Goal: Use online tool/utility: Utilize a website feature to perform a specific function

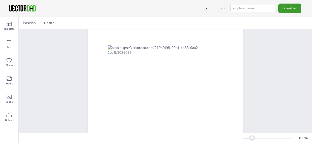
scroll to position [30, 0]
click at [8, 93] on div "Image" at bounding box center [9, 99] width 18 height 18
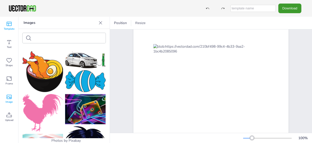
click at [11, 30] on span "Template" at bounding box center [9, 29] width 11 height 4
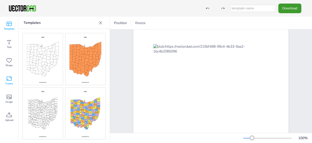
click at [10, 79] on icon at bounding box center [9, 79] width 6 height 6
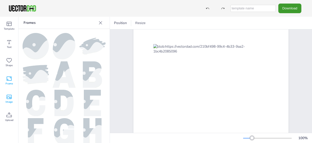
click at [10, 95] on icon at bounding box center [9, 97] width 6 height 6
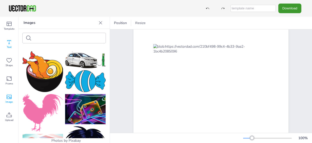
drag, startPoint x: 10, startPoint y: 43, endPoint x: 6, endPoint y: 42, distance: 4.2
drag, startPoint x: 6, startPoint y: 42, endPoint x: 115, endPoint y: 36, distance: 109.3
drag, startPoint x: 115, startPoint y: 36, endPoint x: 94, endPoint y: 36, distance: 21.0
click at [115, 36] on div "[DOMAIN_NAME] [US_STATE]" at bounding box center [211, 107] width 199 height 216
click at [8, 42] on icon at bounding box center [9, 42] width 6 height 6
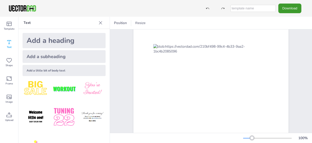
scroll to position [0, 0]
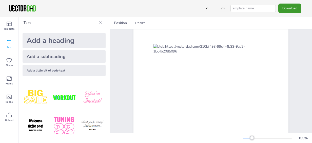
click at [100, 22] on icon at bounding box center [100, 22] width 5 height 5
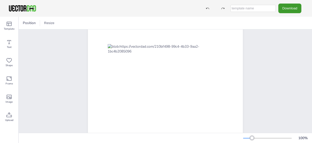
click at [274, 121] on div "[DOMAIN_NAME] [US_STATE]" at bounding box center [165, 107] width 293 height 216
click at [284, 127] on div "[DOMAIN_NAME] [US_STATE]" at bounding box center [165, 107] width 293 height 216
click at [234, 124] on div at bounding box center [165, 107] width 155 height 200
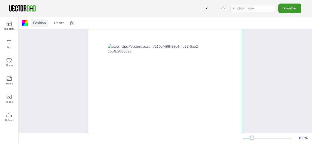
click at [42, 23] on span "Position" at bounding box center [39, 23] width 15 height 5
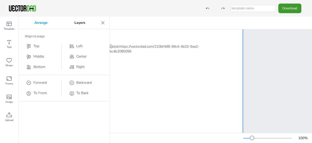
click at [103, 21] on icon at bounding box center [102, 22] width 5 height 5
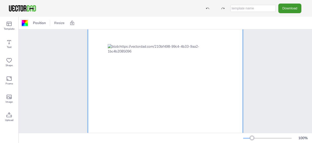
drag, startPoint x: 25, startPoint y: 22, endPoint x: 22, endPoint y: 21, distance: 3.0
click at [22, 21] on div at bounding box center [25, 23] width 6 height 6
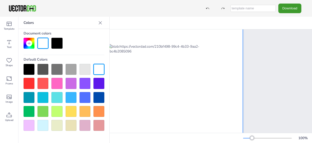
click at [22, 21] on div "Colors" at bounding box center [63, 23] width 91 height 12
click at [71, 111] on div at bounding box center [71, 111] width 11 height 11
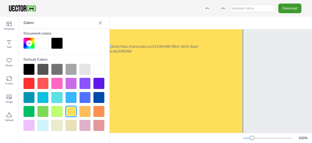
click at [43, 40] on div at bounding box center [42, 43] width 11 height 11
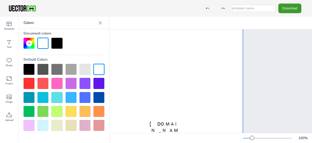
scroll to position [116, 0]
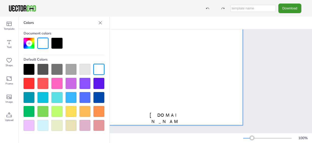
click at [95, 136] on div "Colors Document colors Default Colors" at bounding box center [63, 80] width 91 height 126
click at [28, 44] on icon at bounding box center [29, 43] width 4 height 4
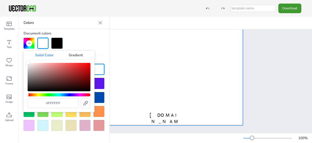
drag, startPoint x: 88, startPoint y: 103, endPoint x: 83, endPoint y: 103, distance: 5.1
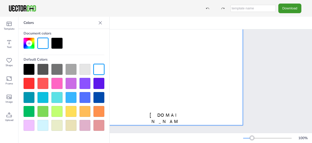
drag, startPoint x: 47, startPoint y: 2, endPoint x: 42, endPoint y: 14, distance: 13.4
click at [42, 14] on div "Download" at bounding box center [156, 8] width 312 height 17
click at [28, 23] on p "Colors" at bounding box center [60, 23] width 73 height 12
click at [28, 41] on icon at bounding box center [29, 43] width 4 height 4
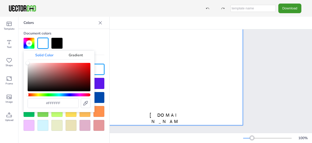
click at [80, 53] on div "Gradient" at bounding box center [75, 55] width 29 height 9
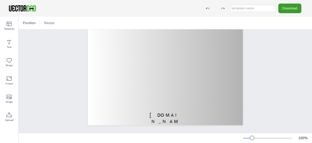
drag, startPoint x: 310, startPoint y: 83, endPoint x: 218, endPoint y: 64, distance: 94.1
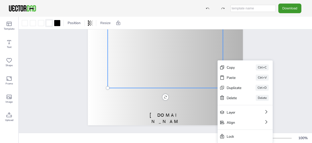
click at [47, 25] on div at bounding box center [49, 23] width 6 height 6
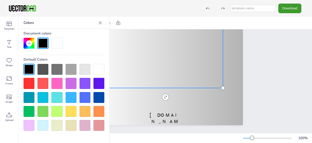
drag, startPoint x: 100, startPoint y: 21, endPoint x: 86, endPoint y: 18, distance: 14.9
click at [86, 18] on p "Colors" at bounding box center [60, 23] width 73 height 12
click at [102, 23] on icon at bounding box center [100, 22] width 5 height 5
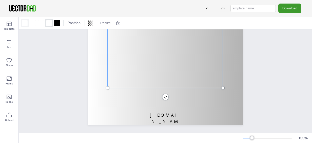
click at [24, 24] on div at bounding box center [25, 23] width 6 height 6
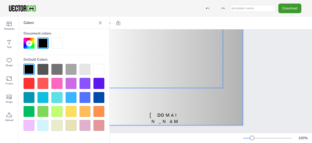
click at [189, 97] on div at bounding box center [165, 25] width 155 height 200
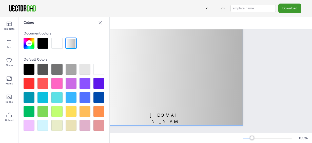
click at [293, 28] on div "Position Resize" at bounding box center [165, 23] width 293 height 12
click at [9, 115] on icon at bounding box center [9, 114] width 5 height 5
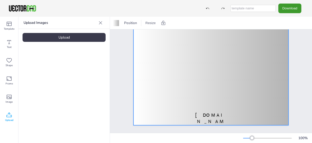
click at [82, 36] on div "Upload" at bounding box center [64, 37] width 83 height 9
click at [290, 8] on button "Download" at bounding box center [289, 8] width 23 height 9
